Goal: Find specific page/section: Find specific page/section

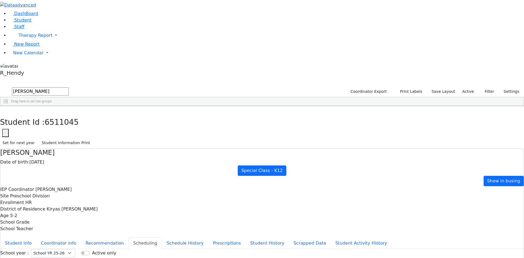
drag, startPoint x: 50, startPoint y: 18, endPoint x: 37, endPoint y: 17, distance: 12.3
click at [37, 17] on div "DashBoard Student Staff Therapy Report Student Old Calendar Report" at bounding box center [262, 157] width 524 height 315
type input "[PERSON_NAME]"
click at [103, 138] on div "Moshe" at bounding box center [85, 142] width 35 height 8
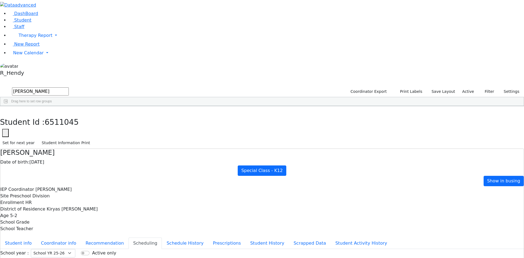
click at [138, 138] on div "[DATE]" at bounding box center [120, 142] width 35 height 8
click at [103, 138] on div "Moshe" at bounding box center [85, 142] width 35 height 8
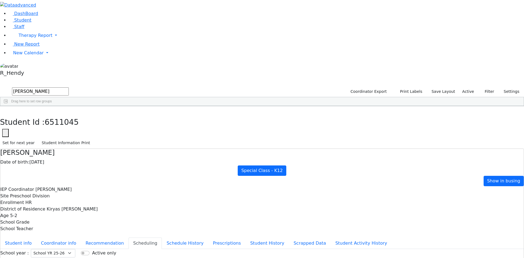
click at [103, 138] on div "Moshe" at bounding box center [85, 142] width 35 height 8
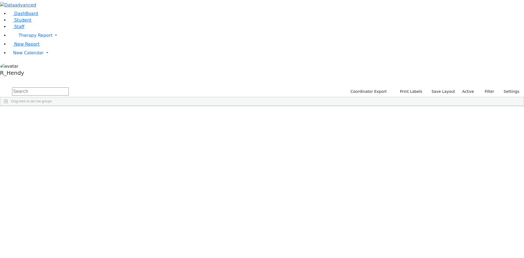
click at [69, 87] on input "text" at bounding box center [40, 91] width 57 height 8
type input "[PERSON_NAME]"
click at [104, 138] on div "Moshe" at bounding box center [87, 142] width 34 height 8
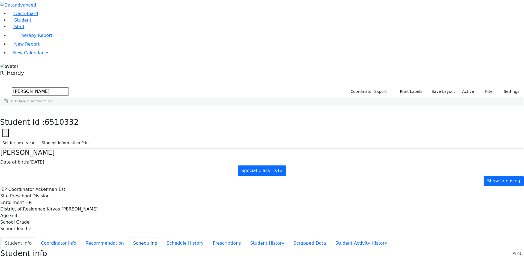
click at [129, 237] on button "Scheduling" at bounding box center [145, 242] width 33 height 11
click at [93, 139] on button "Student Information Print" at bounding box center [65, 143] width 53 height 8
